Goal: Task Accomplishment & Management: Check status

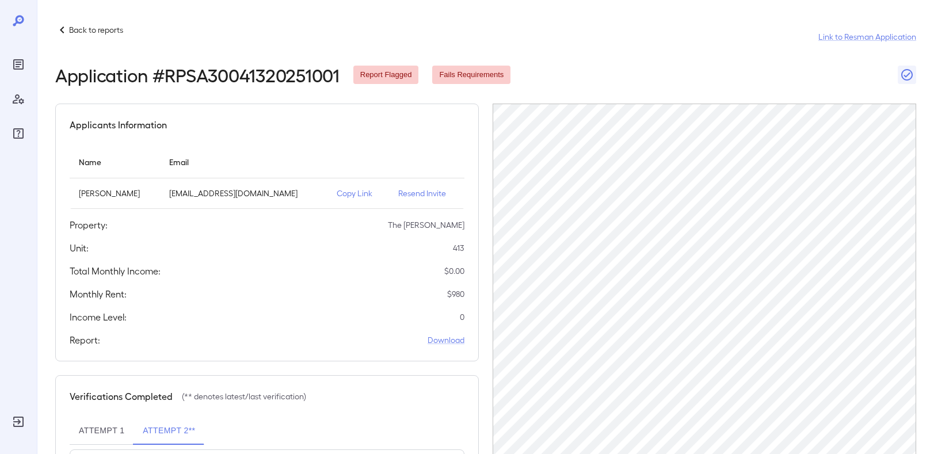
click at [433, 195] on p "Resend Invite" at bounding box center [426, 194] width 57 height 12
click at [75, 31] on p "Back to reports" at bounding box center [96, 30] width 54 height 12
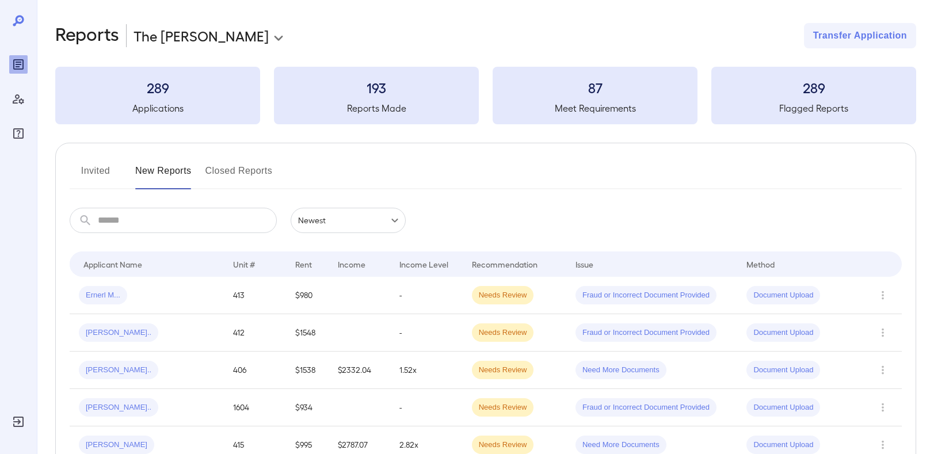
click at [79, 171] on button "Invited" at bounding box center [96, 176] width 52 height 28
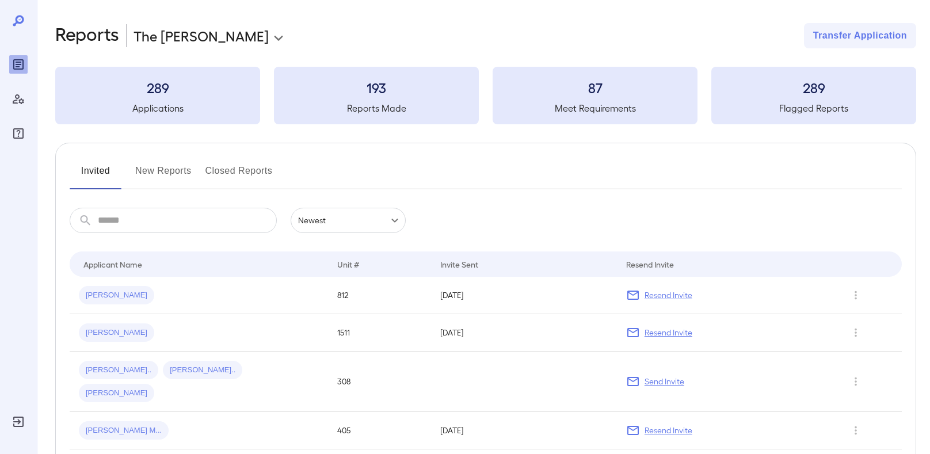
click at [151, 168] on button "New Reports" at bounding box center [163, 176] width 56 height 28
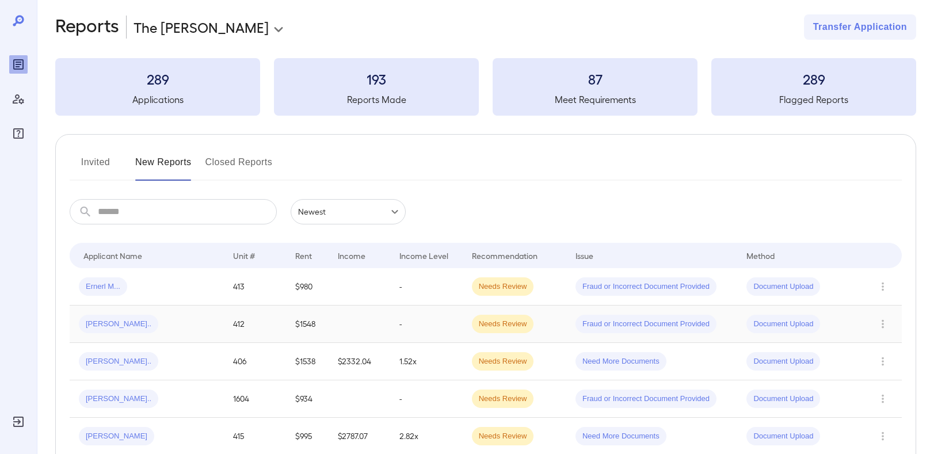
scroll to position [49, 0]
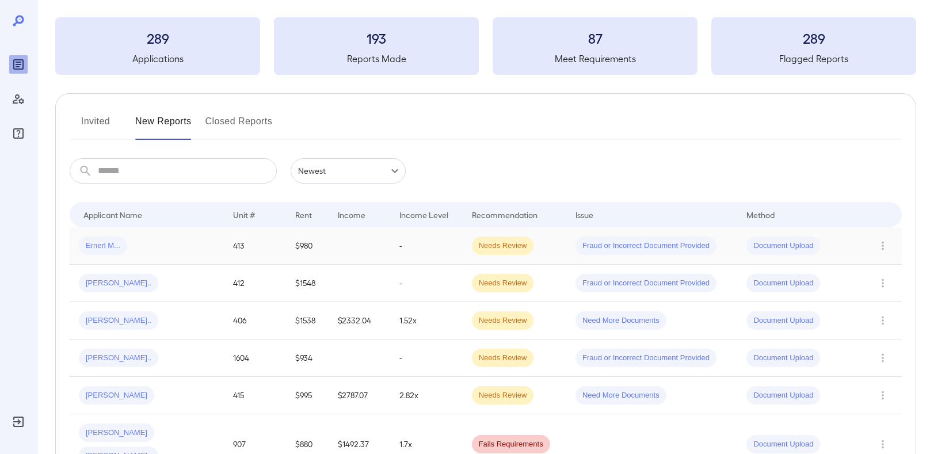
click at [113, 244] on span "Ernerl M..." at bounding box center [103, 245] width 48 height 11
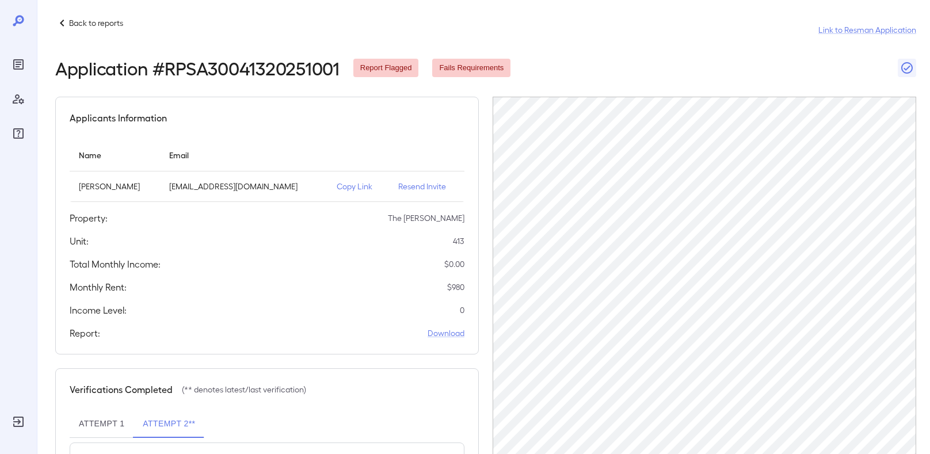
scroll to position [18, 0]
